Goal: Information Seeking & Learning: Learn about a topic

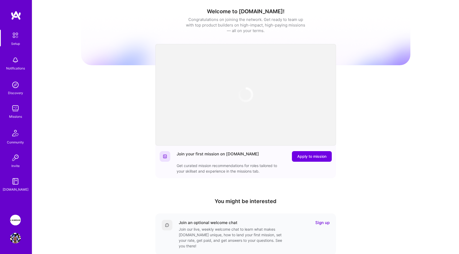
click at [16, 112] on img at bounding box center [15, 108] width 11 height 11
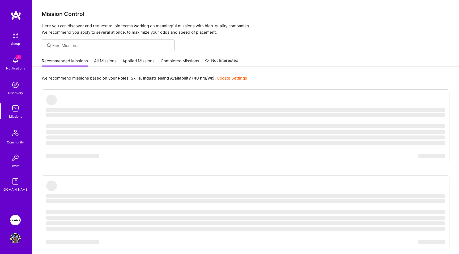
click at [110, 62] on link "All Missions" at bounding box center [105, 62] width 23 height 9
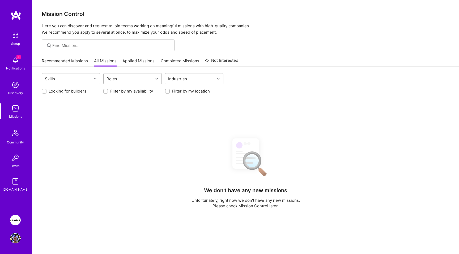
click at [135, 77] on div "Roles" at bounding box center [129, 79] width 50 height 11
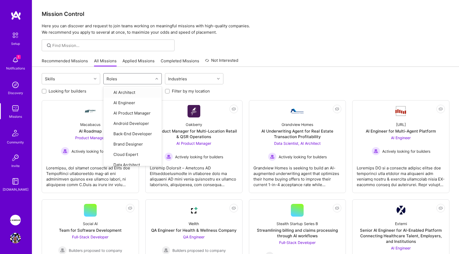
click at [149, 77] on div "Roles" at bounding box center [129, 79] width 50 height 11
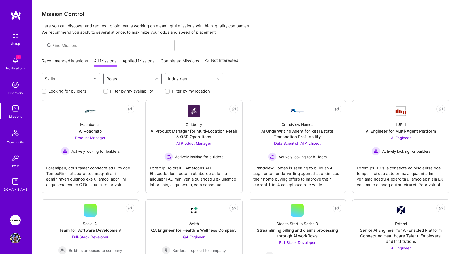
click at [149, 77] on div "Roles" at bounding box center [129, 79] width 50 height 11
click at [131, 113] on div "AI Product Manager" at bounding box center [132, 112] width 52 height 6
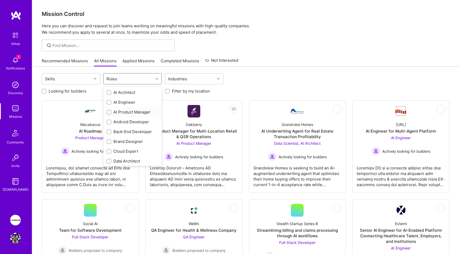
checkbox input "true"
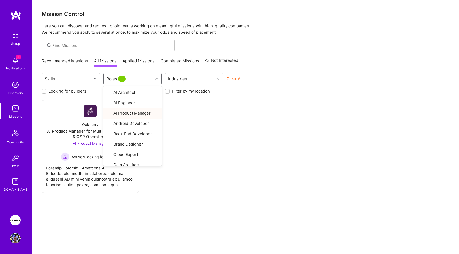
click at [247, 113] on div "Not Interested Oakberry AI Product Manager for Multi-Location Retail & QSR Oper…" at bounding box center [246, 146] width 408 height 93
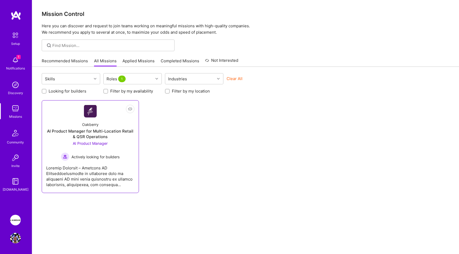
click at [122, 158] on div "Oakberry AI Product Manager for Multi-Location Retail & QSR Operations AI Produ…" at bounding box center [90, 140] width 88 height 44
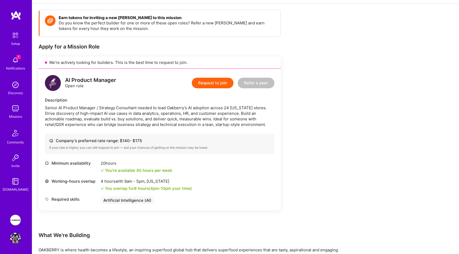
scroll to position [68, 0]
click at [7, 114] on link "Missions" at bounding box center [15, 111] width 33 height 16
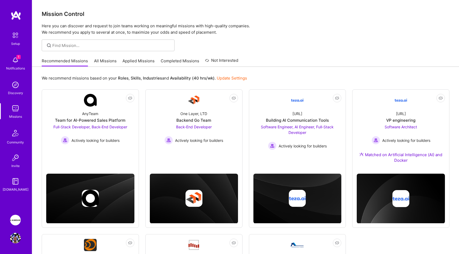
click at [104, 58] on link "All Missions" at bounding box center [105, 62] width 23 height 9
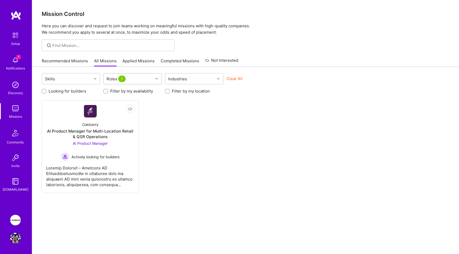
click at [135, 78] on div "Roles 1" at bounding box center [129, 79] width 50 height 11
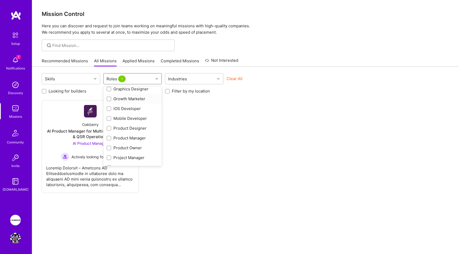
scroll to position [142, 0]
click at [108, 137] on input "checkbox" at bounding box center [110, 138] width 4 height 4
checkbox input "true"
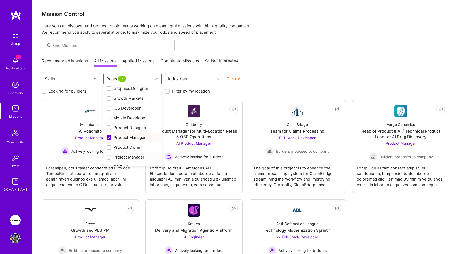
click at [109, 156] on input "checkbox" at bounding box center [110, 158] width 4 height 4
checkbox input "true"
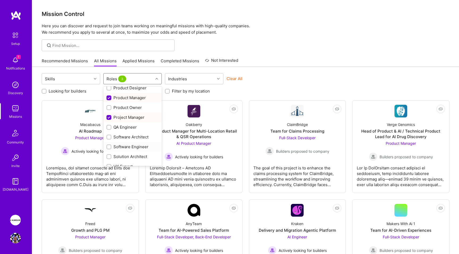
scroll to position [188, 0]
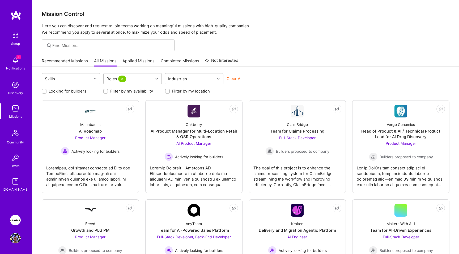
click at [381, 70] on div "Skills Roles 3 Industries Clear All Looking for builders Filter by my availabil…" at bounding box center [245, 230] width 427 height 327
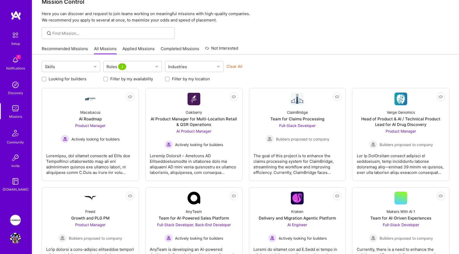
scroll to position [12, 0]
click at [120, 120] on div "Macabacus AI Roadmap Product Manager Actively looking for builders" at bounding box center [90, 124] width 88 height 38
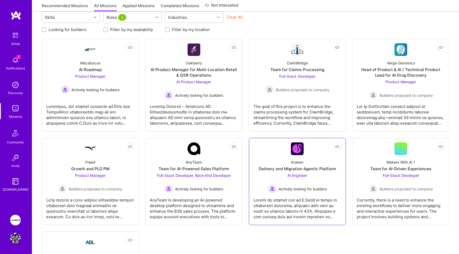
scroll to position [58, 0]
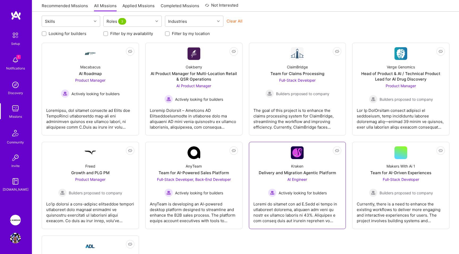
click at [319, 152] on link "Not Interested Kraken Delivery and Migration Agentic Platform AI Engineer Activ…" at bounding box center [297, 186] width 88 height 78
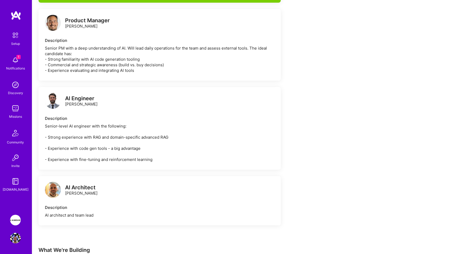
scroll to position [293, 0]
